Goal: Task Accomplishment & Management: Complete application form

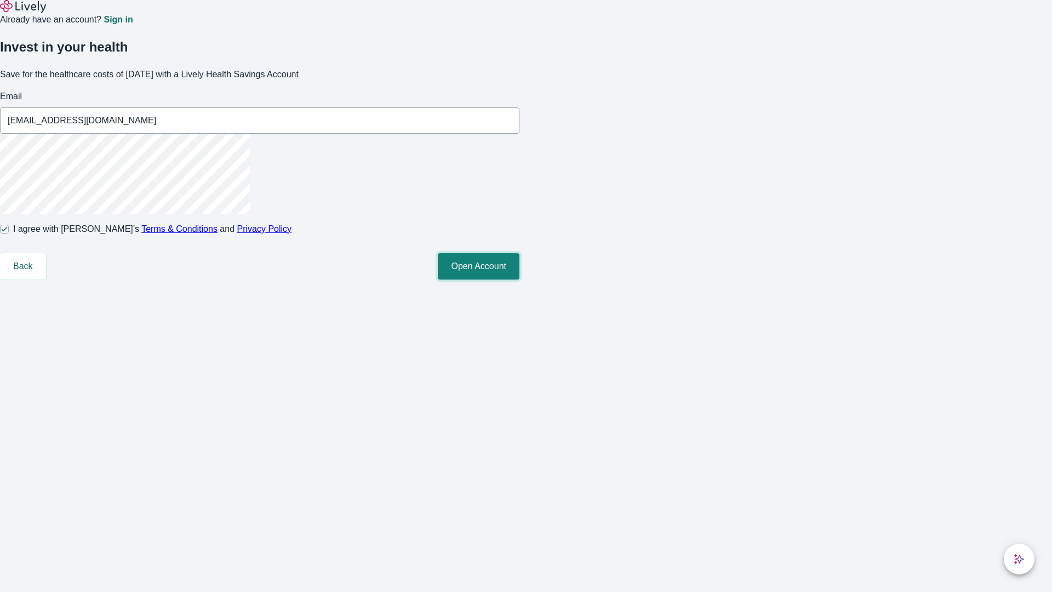
click at [519, 279] on button "Open Account" at bounding box center [479, 266] width 82 height 26
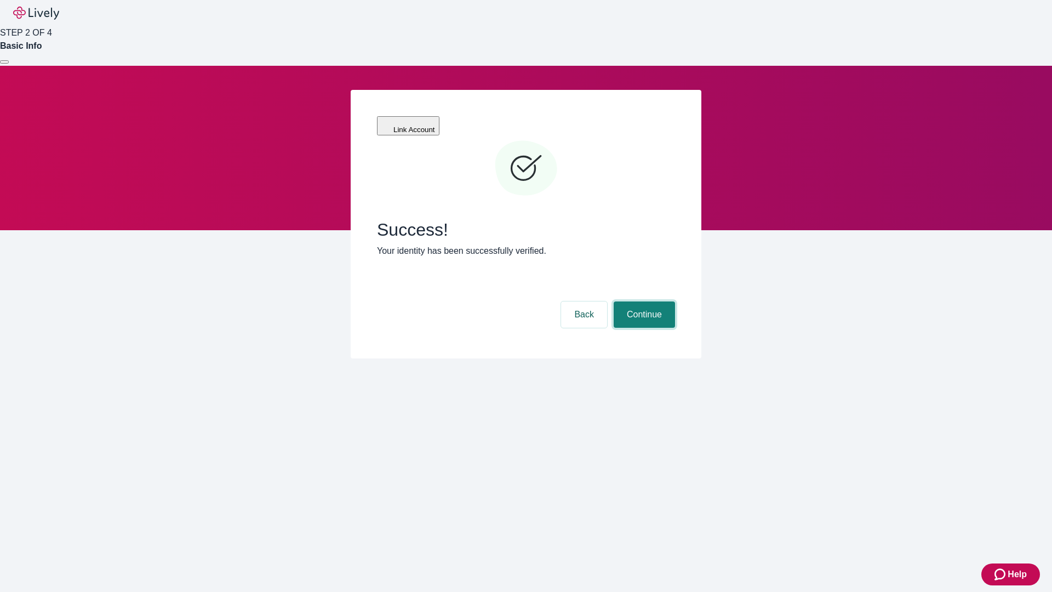
click at [643, 301] on button "Continue" at bounding box center [644, 314] width 61 height 26
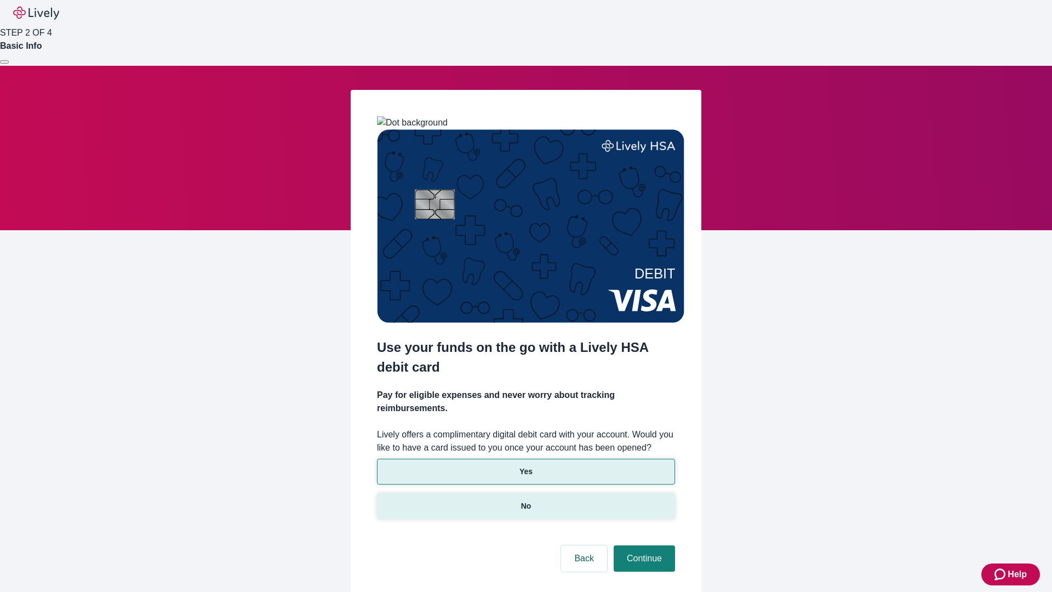
click at [525, 500] on p "No" at bounding box center [526, 506] width 10 height 12
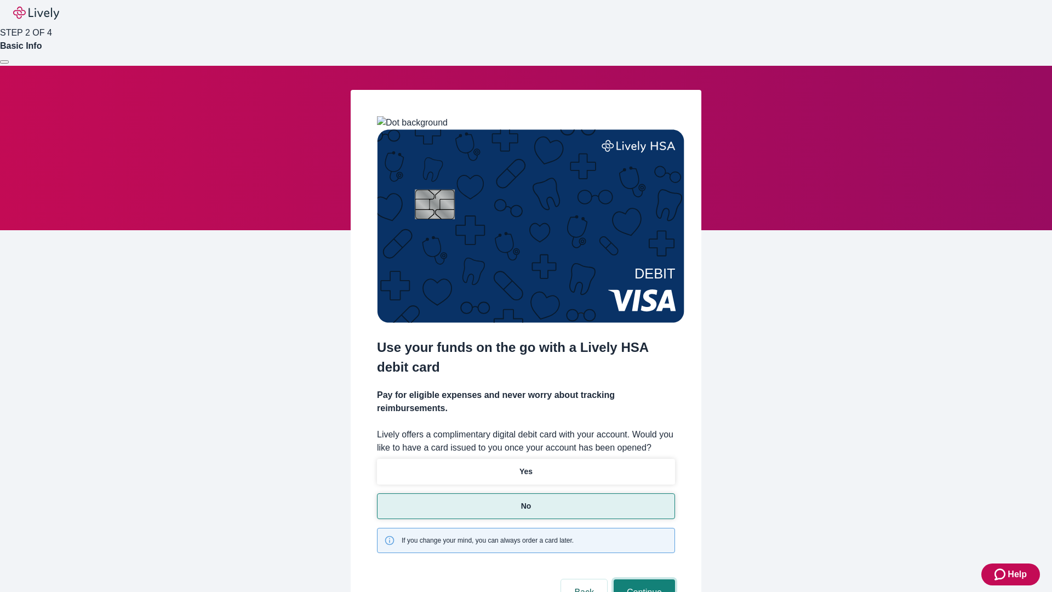
click at [643, 579] on button "Continue" at bounding box center [644, 592] width 61 height 26
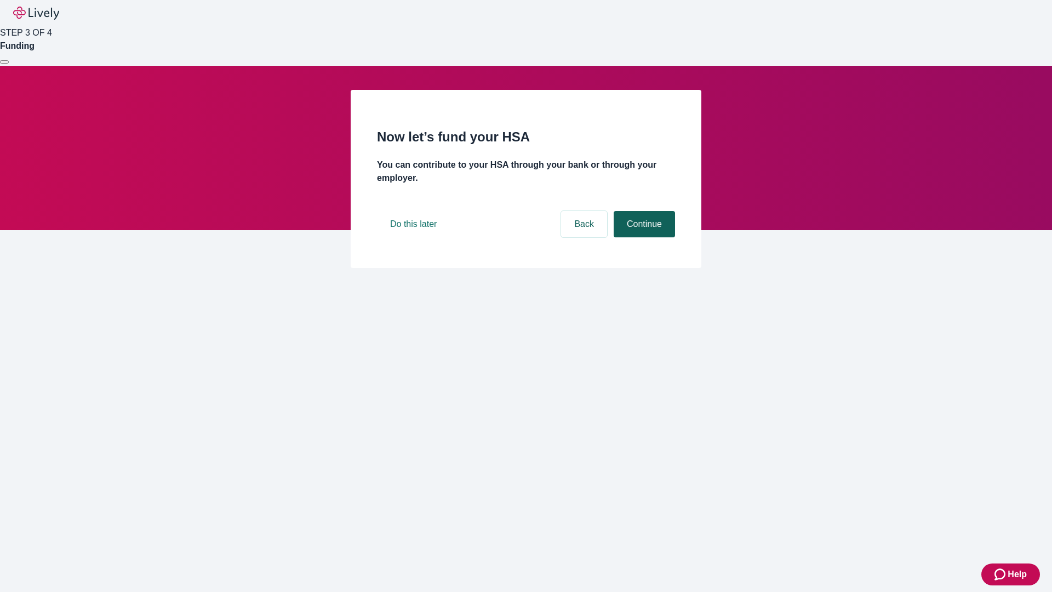
click at [643, 237] on button "Continue" at bounding box center [644, 224] width 61 height 26
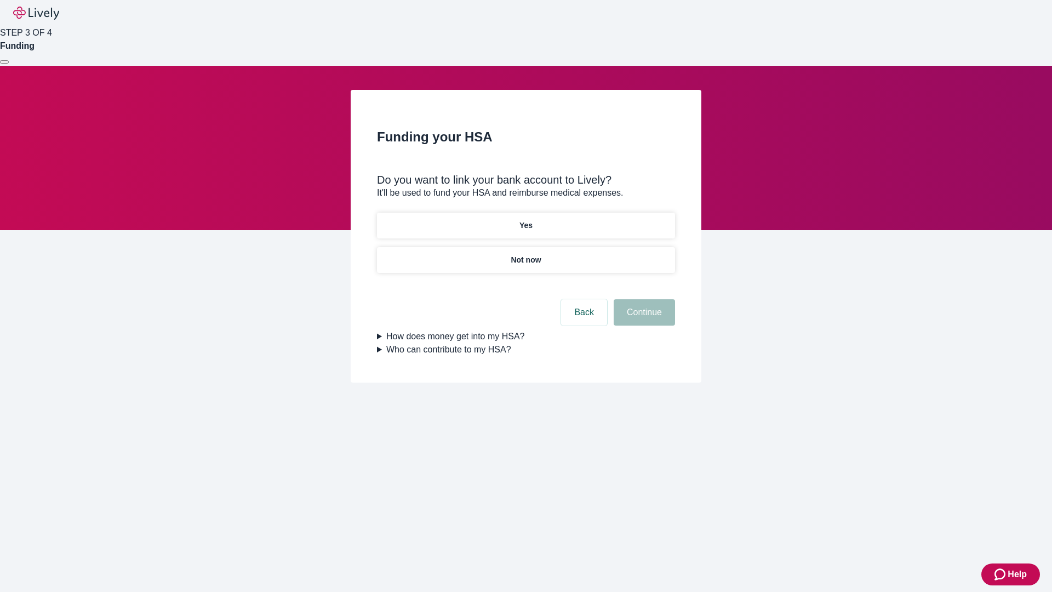
click at [525, 220] on p "Yes" at bounding box center [525, 226] width 13 height 12
click at [643, 299] on button "Continue" at bounding box center [644, 312] width 61 height 26
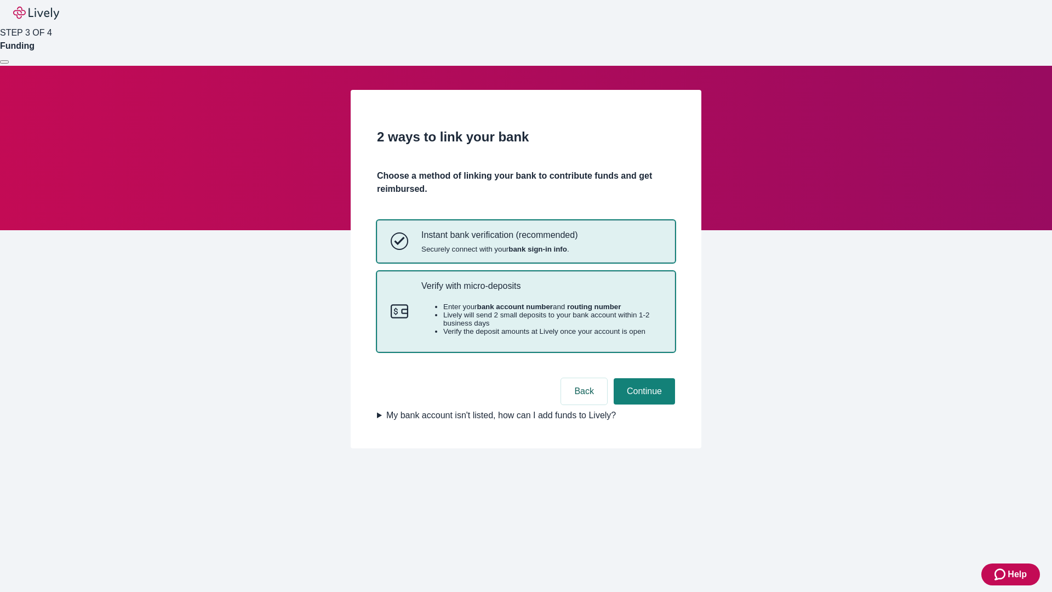
click at [541, 291] on p "Verify with micro-deposits" at bounding box center [541, 286] width 240 height 10
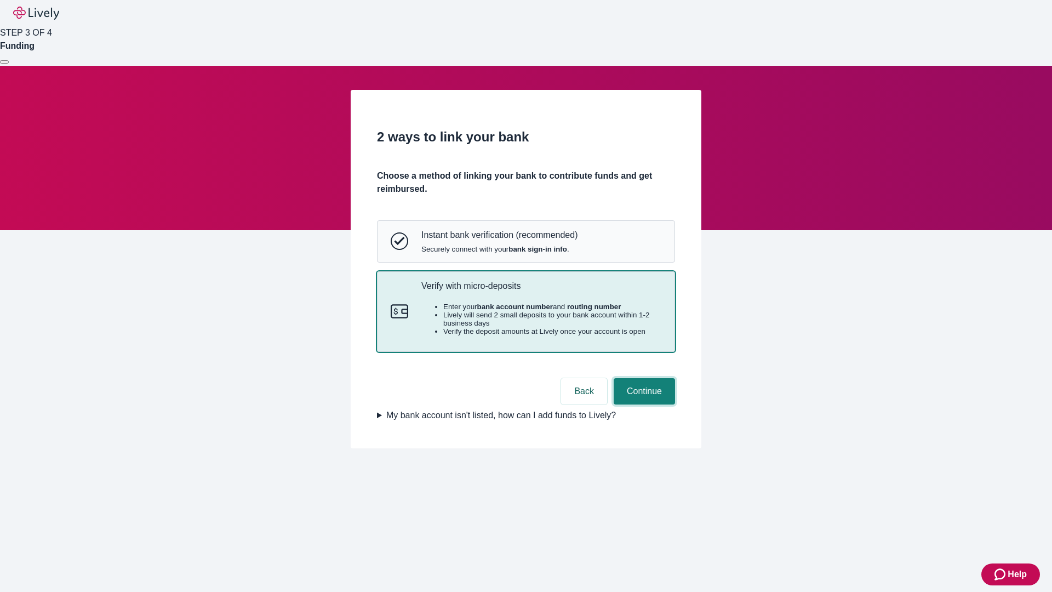
click at [643, 404] on button "Continue" at bounding box center [644, 391] width 61 height 26
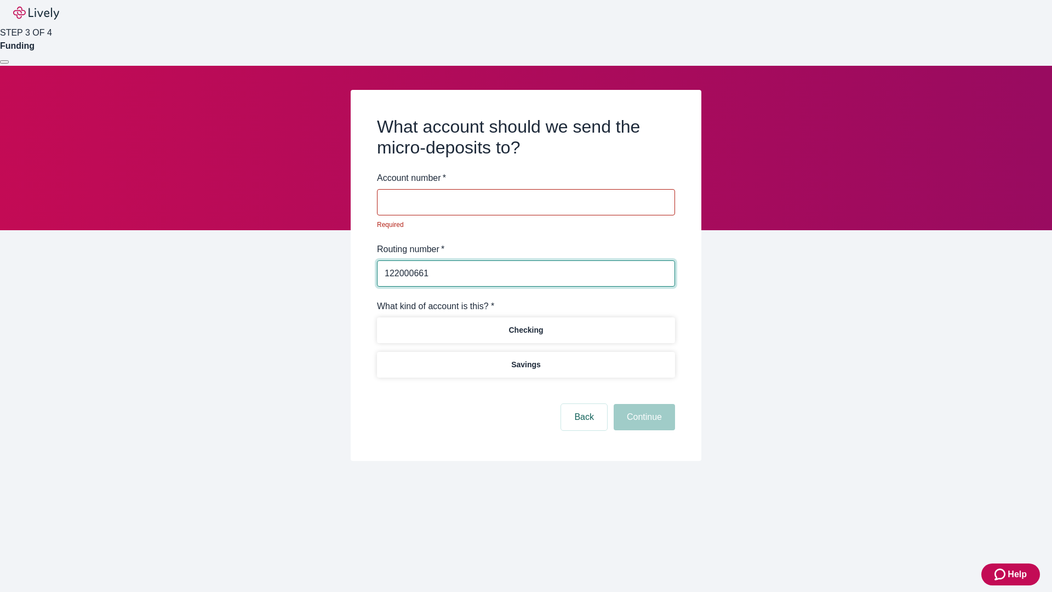
type input "122000661"
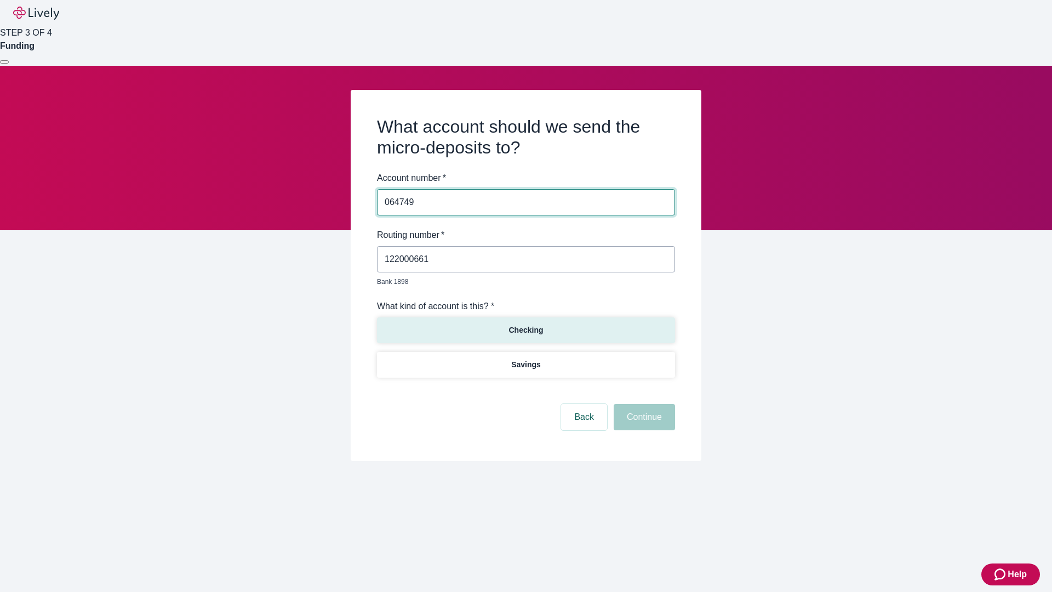
type input "064749"
click at [525, 324] on p "Checking" at bounding box center [525, 330] width 35 height 12
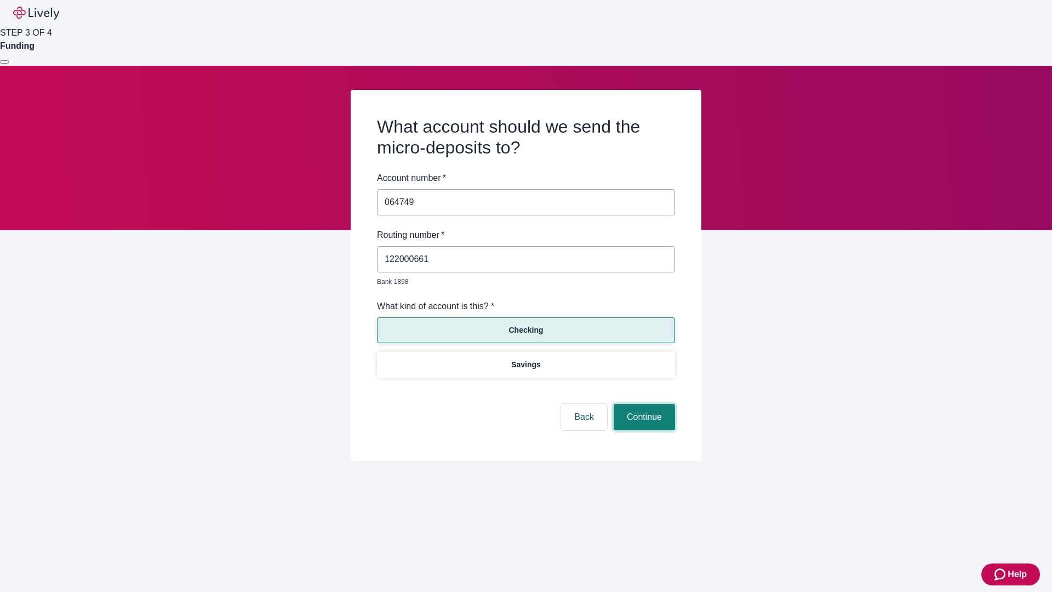
click at [643, 404] on button "Continue" at bounding box center [644, 417] width 61 height 26
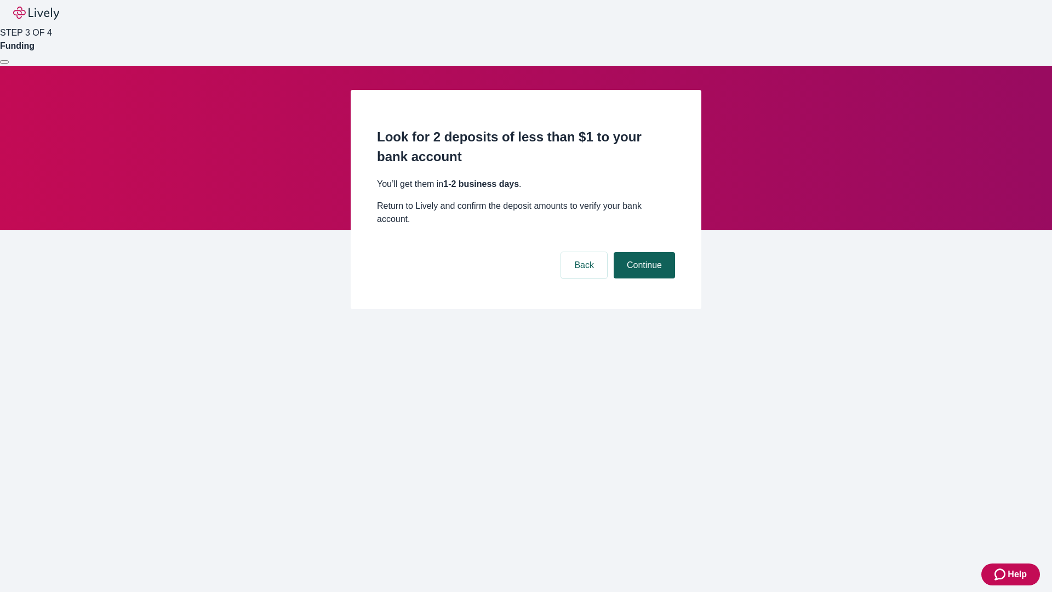
click at [643, 252] on button "Continue" at bounding box center [644, 265] width 61 height 26
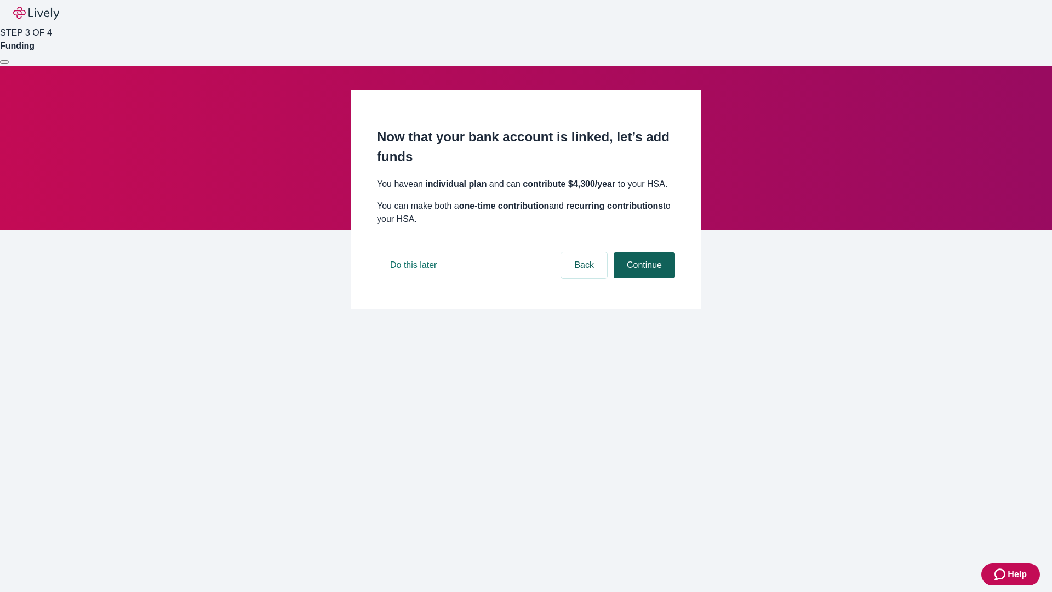
click at [643, 278] on button "Continue" at bounding box center [644, 265] width 61 height 26
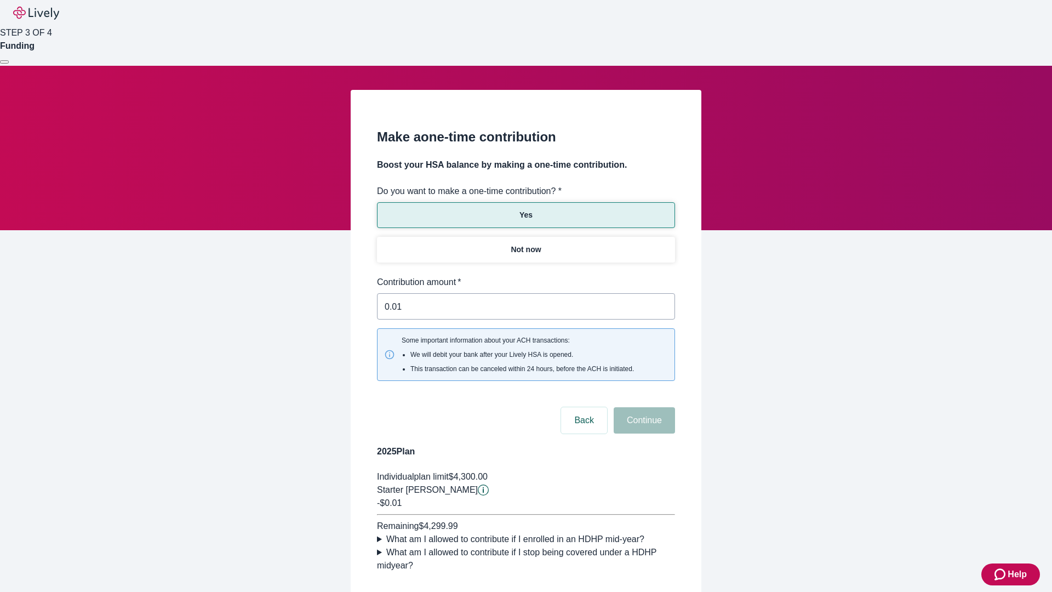
type input "0.01"
click at [643, 407] on button "Continue" at bounding box center [644, 420] width 61 height 26
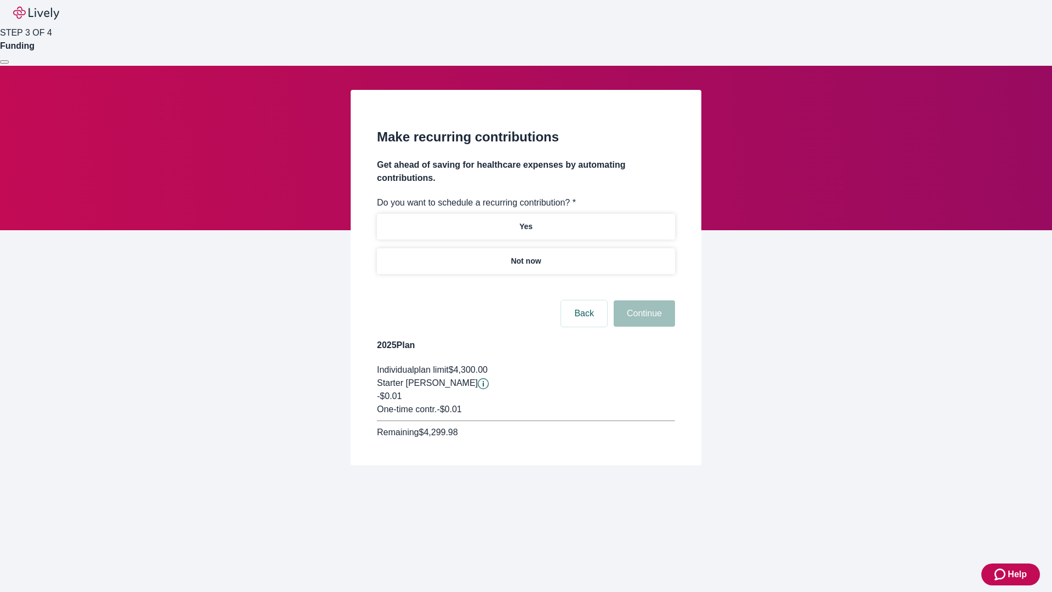
click at [525, 255] on p "Not now" at bounding box center [526, 261] width 30 height 12
click at [643, 300] on button "Continue" at bounding box center [644, 313] width 61 height 26
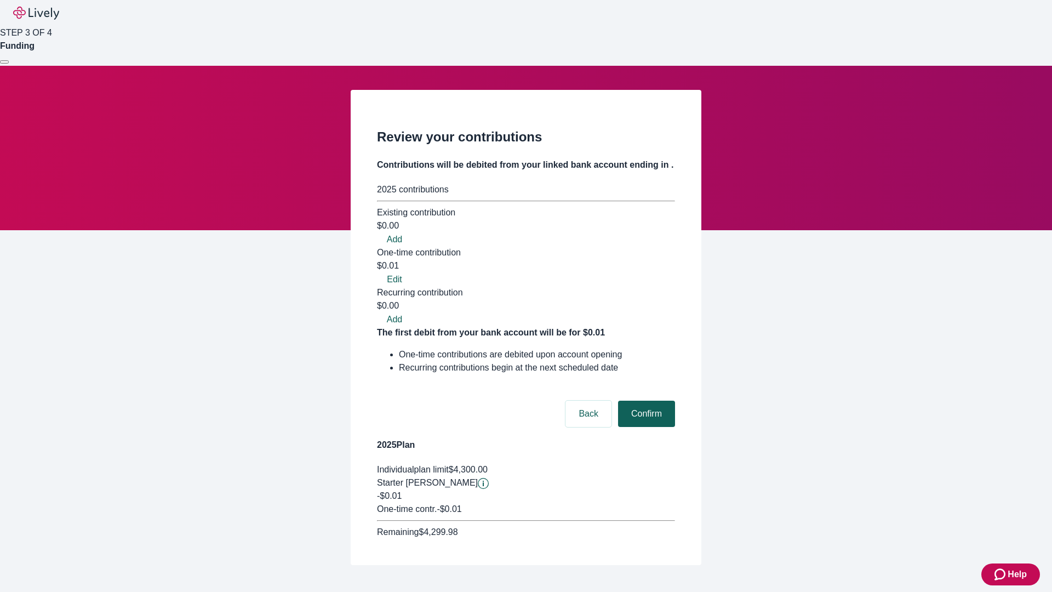
click at [645, 401] on button "Confirm" at bounding box center [646, 414] width 57 height 26
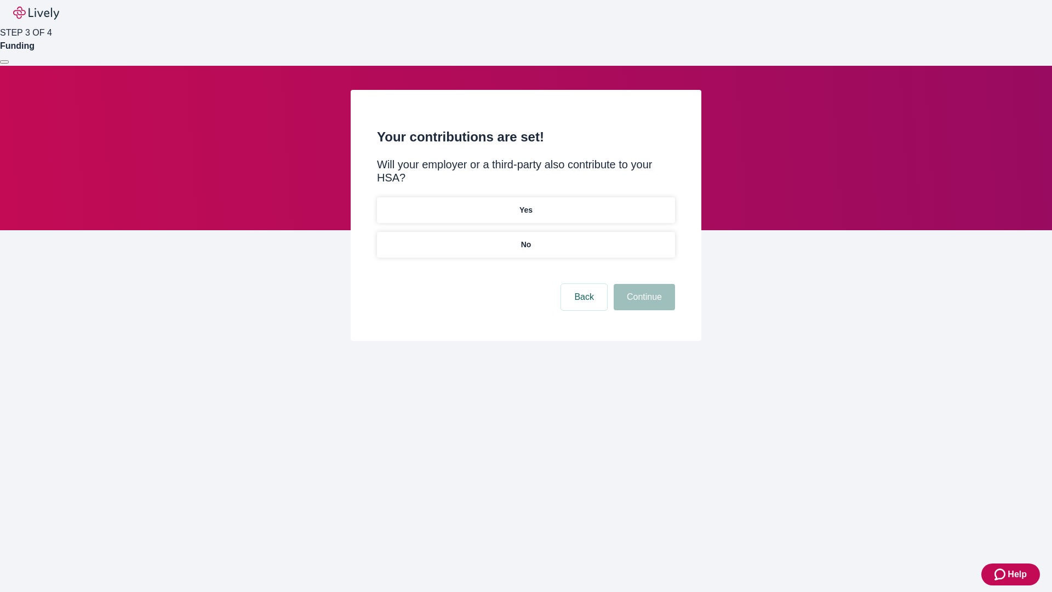
click at [525, 239] on p "No" at bounding box center [526, 245] width 10 height 12
click at [643, 284] on button "Continue" at bounding box center [644, 297] width 61 height 26
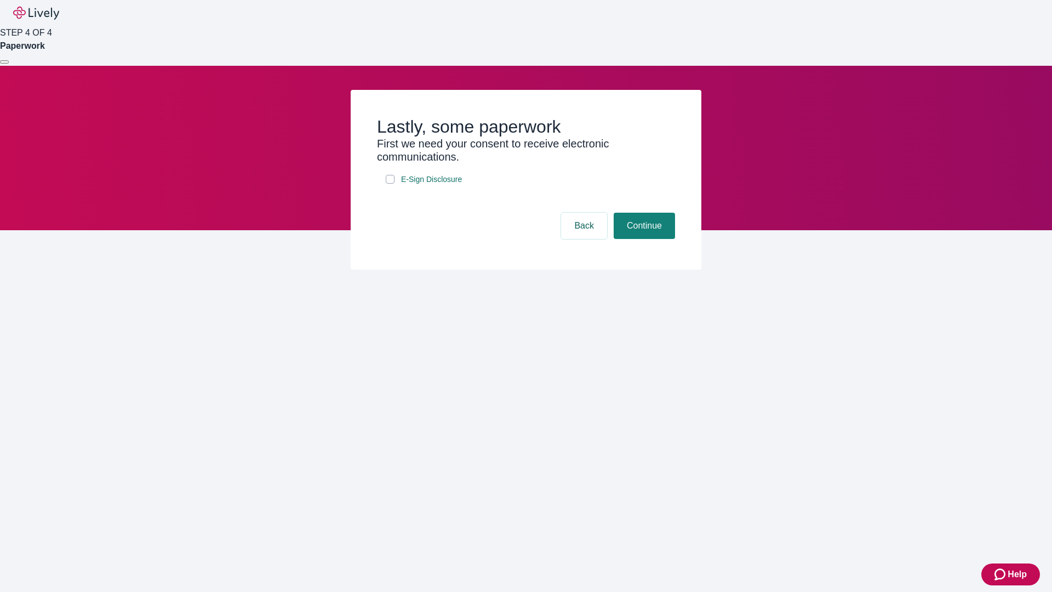
click at [390, 184] on input "E-Sign Disclosure" at bounding box center [390, 179] width 9 height 9
checkbox input "true"
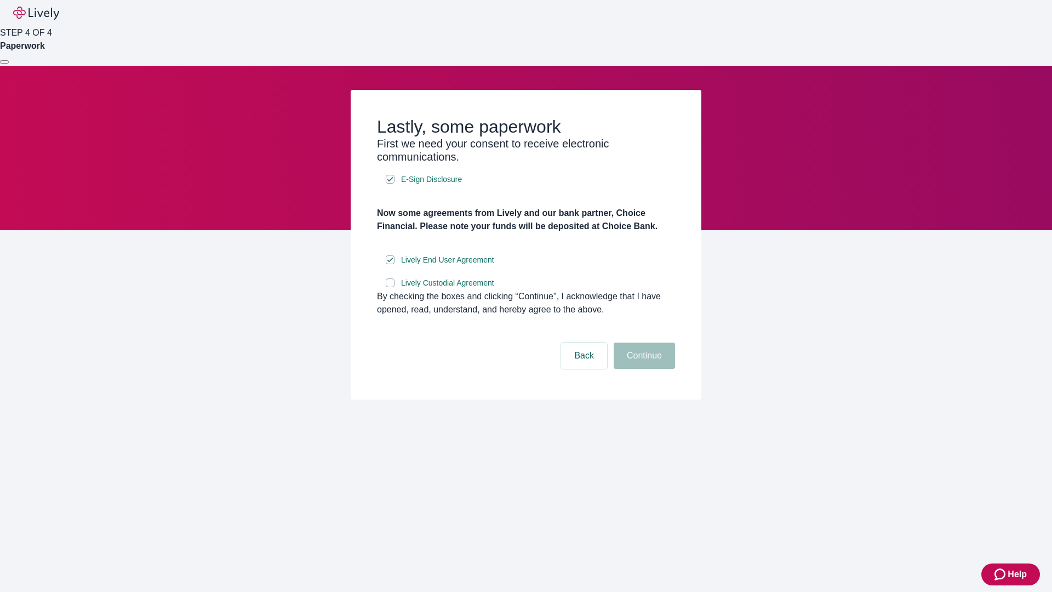
click at [390, 287] on input "Lively Custodial Agreement" at bounding box center [390, 282] width 9 height 9
checkbox input "true"
click at [643, 369] on button "Continue" at bounding box center [644, 355] width 61 height 26
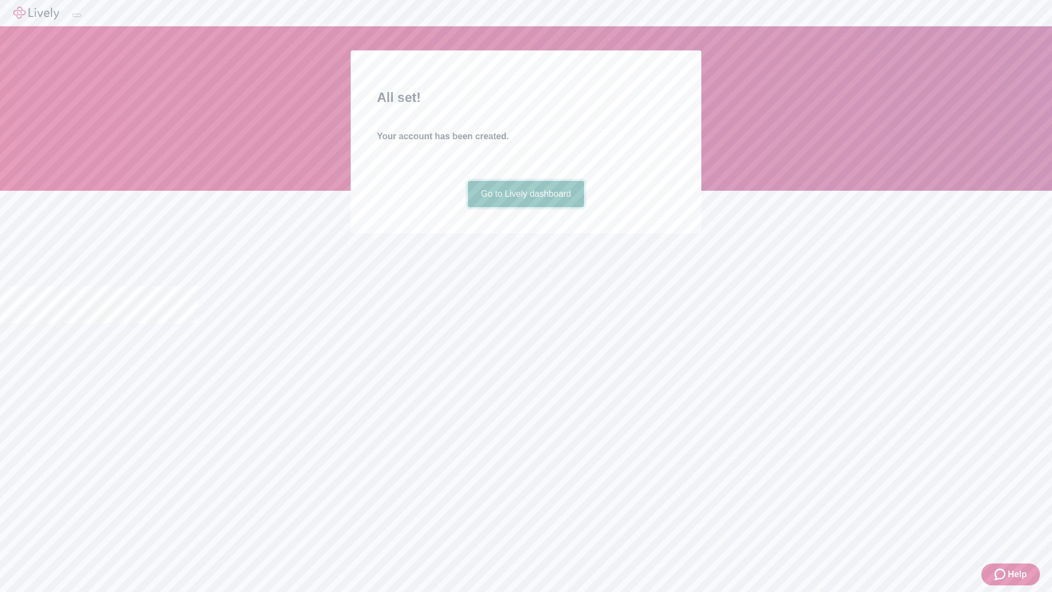
click at [525, 207] on link "Go to Lively dashboard" at bounding box center [526, 194] width 117 height 26
